Goal: Navigation & Orientation: Find specific page/section

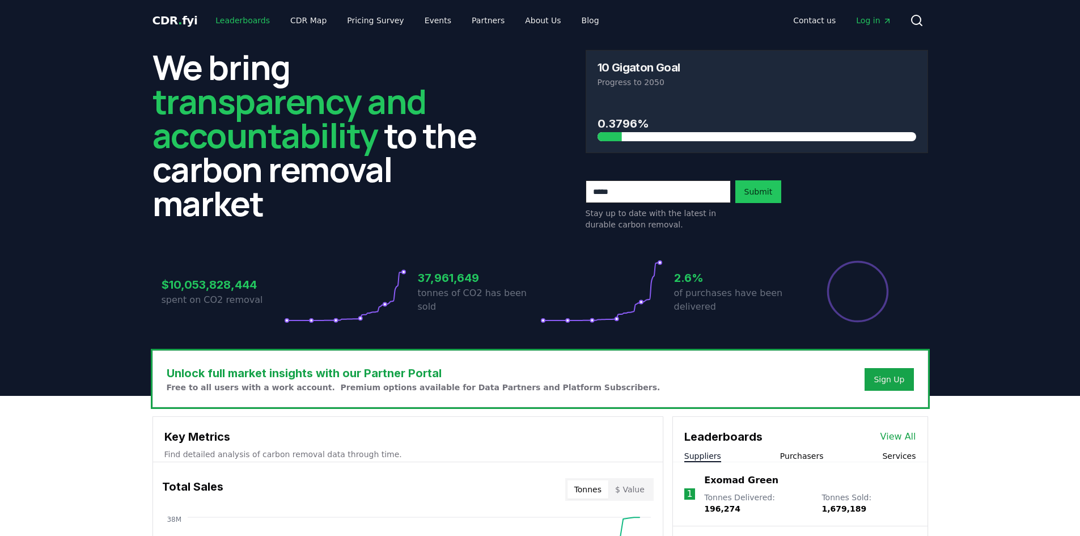
click at [256, 21] on link "Leaderboards" at bounding box center [242, 20] width 73 height 20
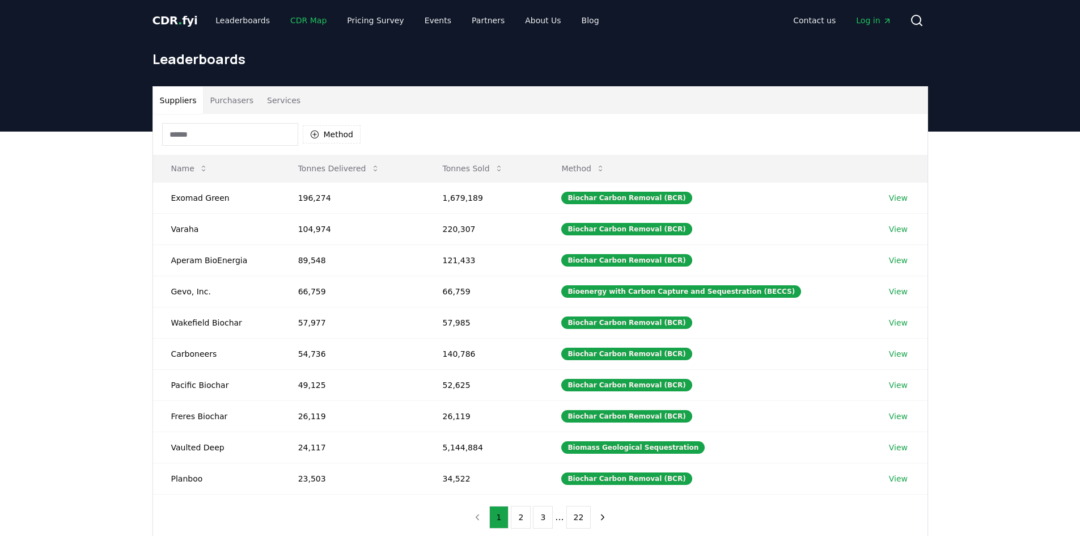
click at [308, 18] on link "CDR Map" at bounding box center [308, 20] width 54 height 20
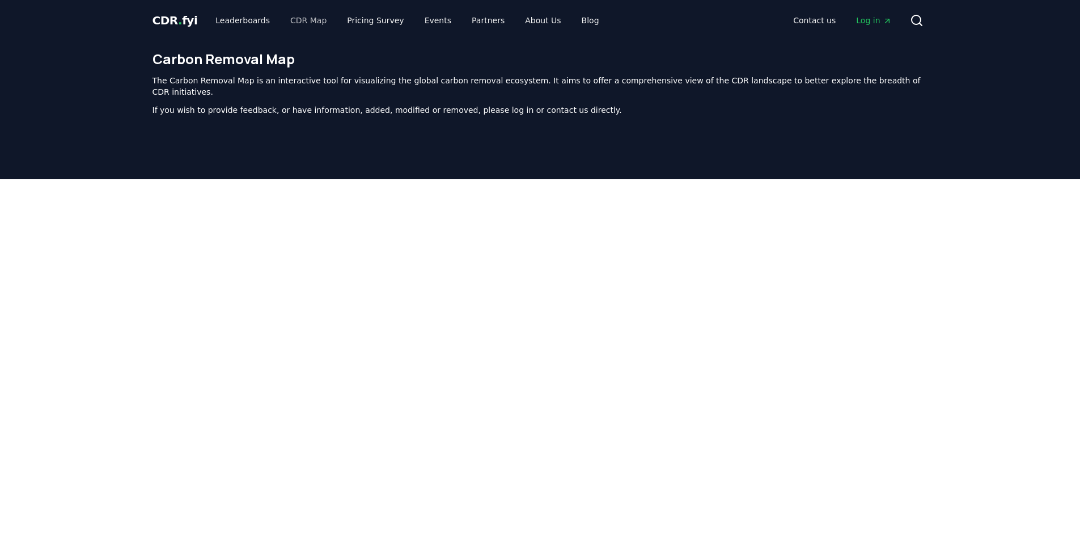
scroll to position [349, 0]
